Goal: Find specific fact: Find specific fact

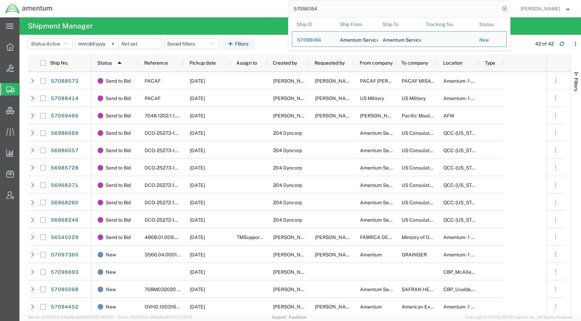
drag, startPoint x: 288, startPoint y: 11, endPoint x: 250, endPoint y: 9, distance: 37.6
click at [250, 9] on div "57096184 Ship ID Ship From Ship To Tracking Nu. Status Ship ID 57096184 Ship Fr…" at bounding box center [284, 8] width 452 height 17
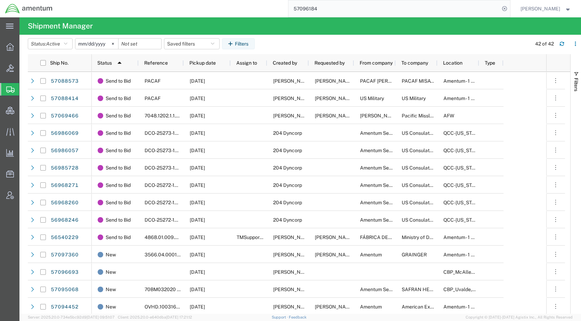
paste input "69466"
type input "57069466"
click at [509, 7] on icon at bounding box center [504, 9] width 10 height 10
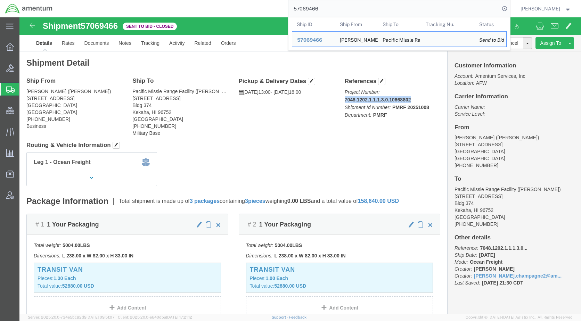
drag, startPoint x: 391, startPoint y: 81, endPoint x: 357, endPoint y: 86, distance: 34.0
click p "Project Number: 7048.1202.1.1.1.3.0.10668802 Shipment Id Number: PMRF 20251008 …"
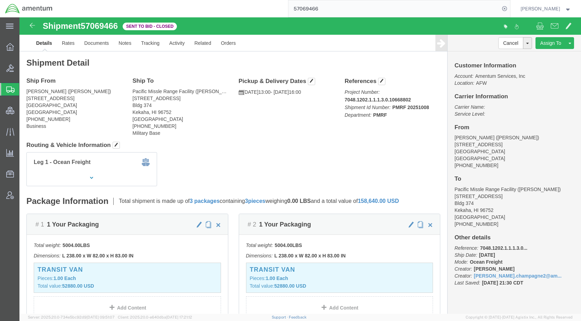
drag, startPoint x: 358, startPoint y: 84, endPoint x: 340, endPoint y: 85, distance: 17.7
click b "7048.1202.1.1.1.3.0.10668802"
drag, startPoint x: 322, startPoint y: 83, endPoint x: 387, endPoint y: 82, distance: 64.3
click b "7048.1202.1.1.1.3.0.10668802"
drag, startPoint x: 387, startPoint y: 82, endPoint x: 393, endPoint y: 81, distance: 6.3
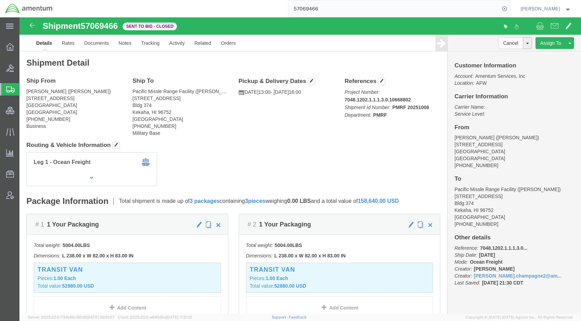
click p "Project Number: 7048.1202.1.1.1.3.0.10668802 Shipment Id Number: PMRF 20251008 …"
drag, startPoint x: 392, startPoint y: 81, endPoint x: 388, endPoint y: 81, distance: 4.5
click p "Project Number: 7048.1202.1.1.1.3.0.10668802 Shipment Id Number: PMRF 20251008 …"
drag, startPoint x: 6, startPoint y: 74, endPoint x: 44, endPoint y: 101, distance: 46.8
click div "Ship From [PERSON_NAME] ([PERSON_NAME]) [STREET_ADDRESS] [PHONE_NUMBER] Business"
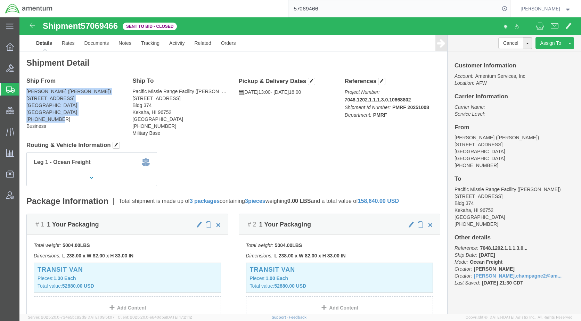
drag, startPoint x: 44, startPoint y: 101, endPoint x: 31, endPoint y: 82, distance: 23.5
copy address "[PERSON_NAME] ([PERSON_NAME]) [STREET_ADDRESS] [PHONE_NUMBER]"
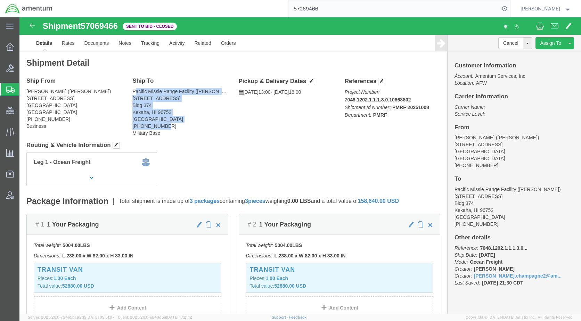
drag, startPoint x: 149, startPoint y: 106, endPoint x: 114, endPoint y: 76, distance: 45.9
click address "Pacific Missle Range Facility ([PERSON_NAME]) [STREET_ADDRESS][PERSON_NAME] [PH…"
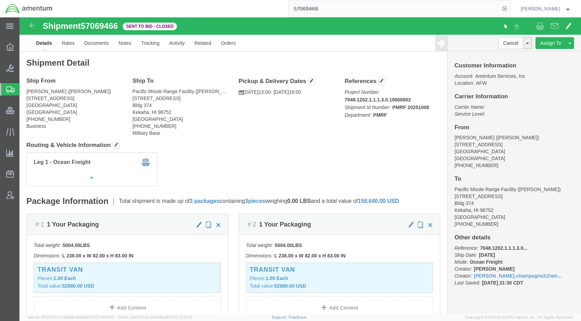
click address "Pacific Missle Range Facility ([PERSON_NAME]) [STREET_ADDRESS][PERSON_NAME] [PH…"
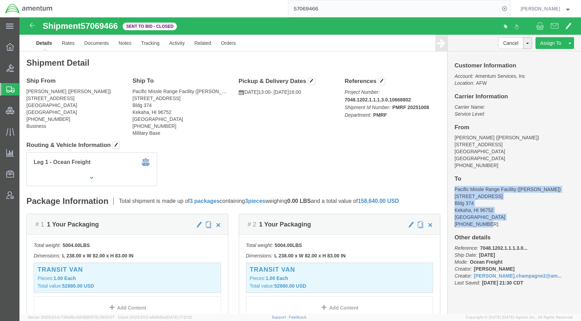
drag, startPoint x: 464, startPoint y: 207, endPoint x: 432, endPoint y: 171, distance: 48.0
click address "Pacific Missle Range Facility ([PERSON_NAME]) [STREET_ADDRESS] [PHONE_NUMBER]"
copy address "Pacific Missle Range Facility ([PERSON_NAME]) [STREET_ADDRESS][PERSON_NAME] [PH…"
